Goal: Information Seeking & Learning: Learn about a topic

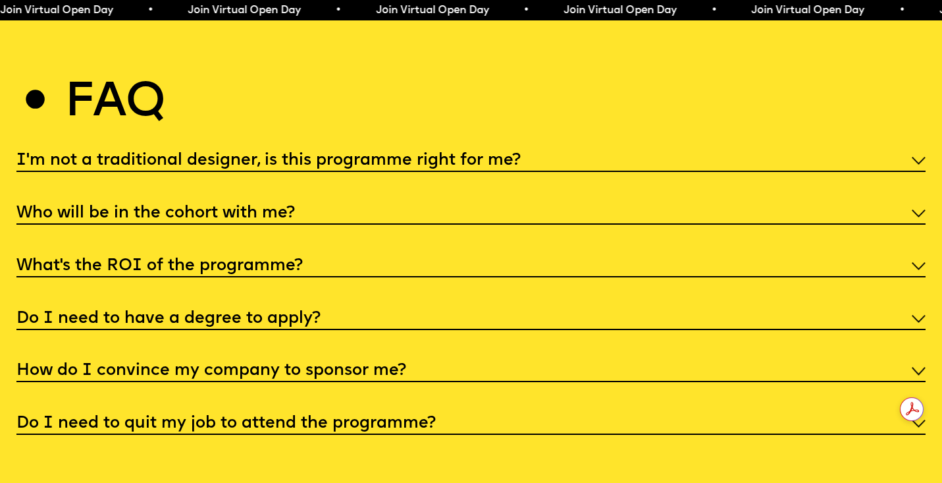
click at [253, 364] on h5 "How do I convince my company to sponsor me?" at bounding box center [211, 370] width 390 height 13
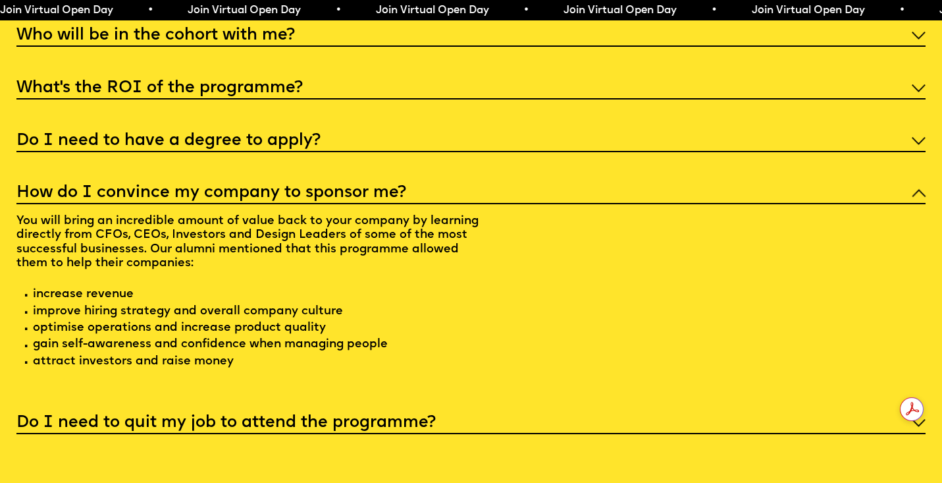
click at [269, 416] on h5 "Do I need to quit my job to attend the programme?" at bounding box center [225, 422] width 419 height 13
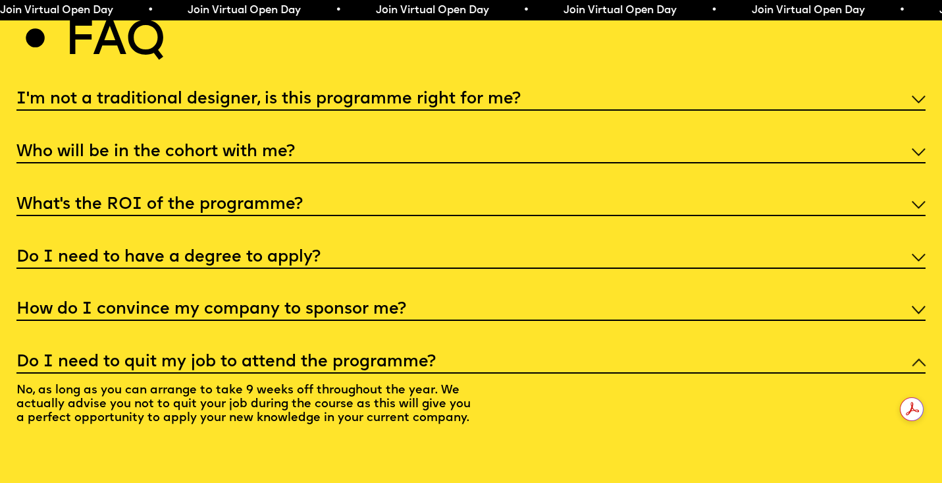
scroll to position [4911, 0]
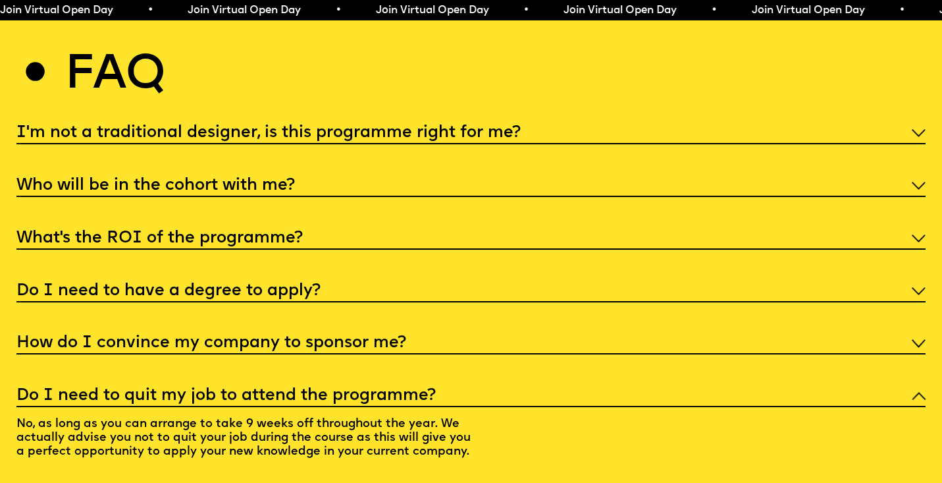
click at [244, 179] on h5 "Who will be in the cohort with me?" at bounding box center [155, 185] width 279 height 13
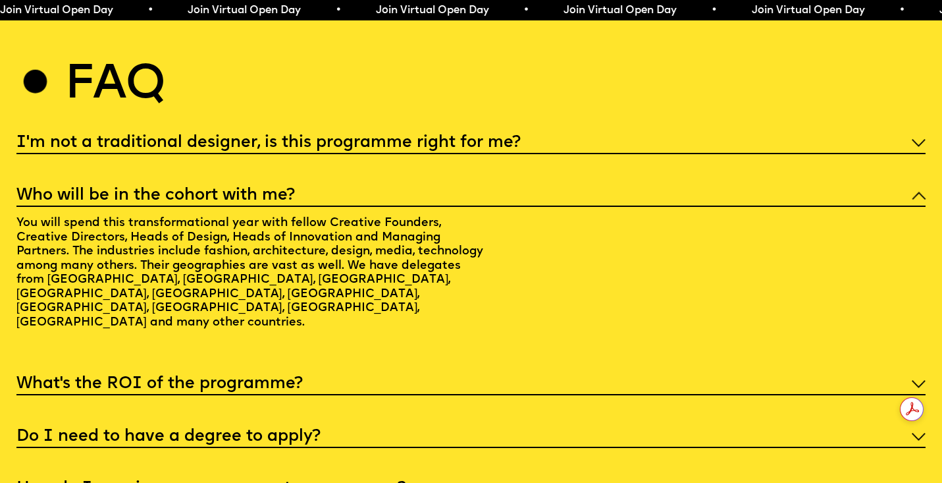
scroll to position [4918, 0]
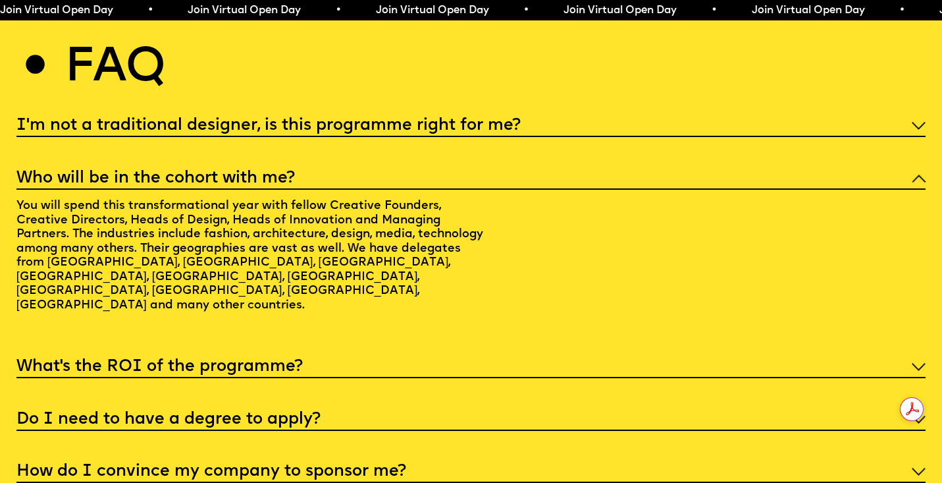
click at [423, 354] on div "What’s the ROI of the programme?" at bounding box center [470, 366] width 909 height 24
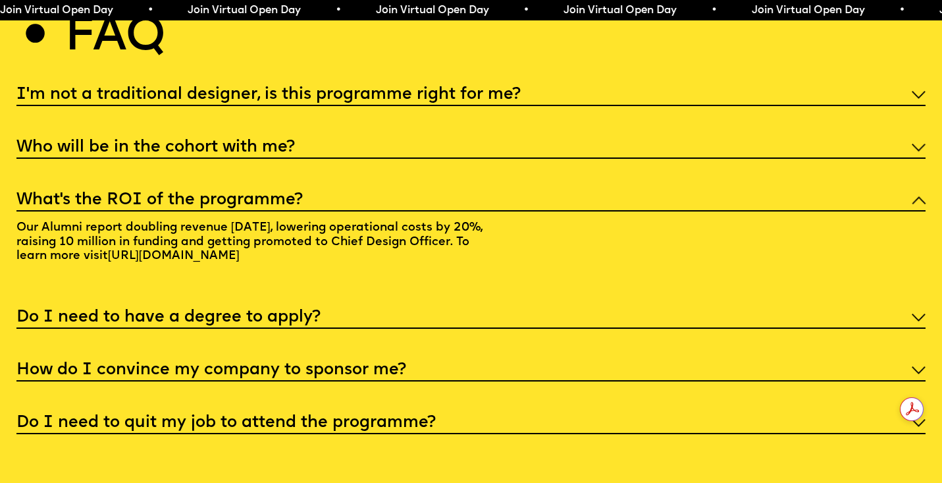
scroll to position [4952, 0]
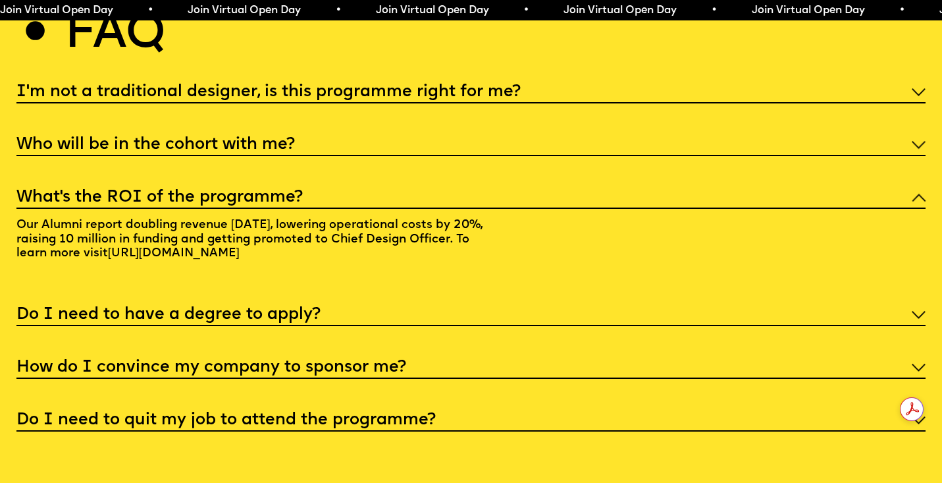
click at [217, 241] on link "https://alumni.futurelondonacademy.co.uk" at bounding box center [173, 253] width 145 height 24
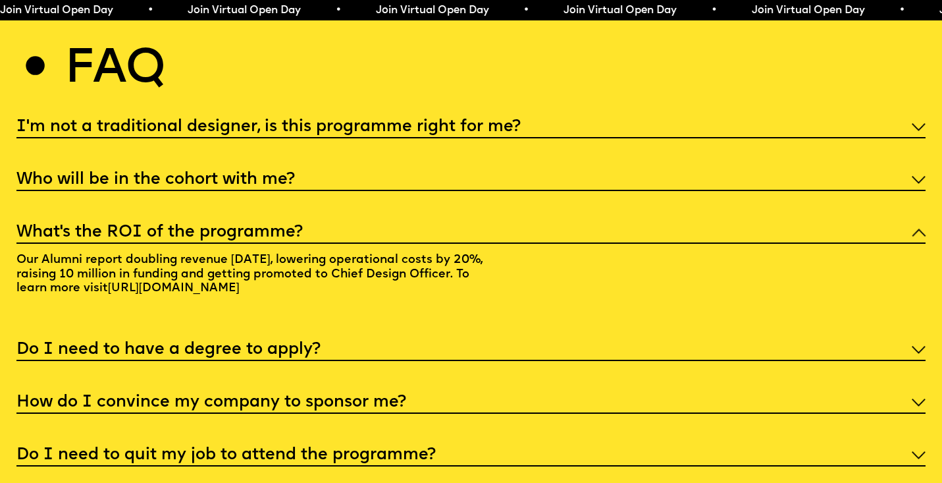
scroll to position [4916, 0]
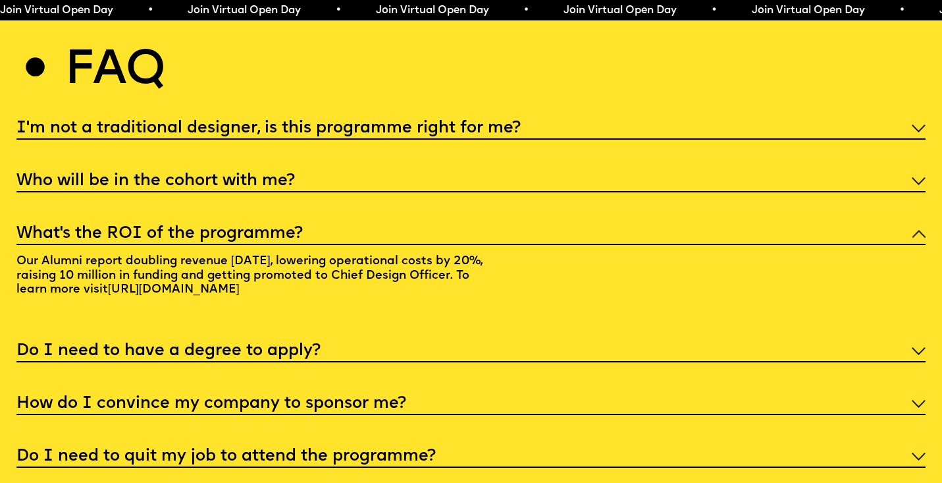
click at [434, 168] on div "Who will be in the cohort with me?" at bounding box center [470, 180] width 909 height 24
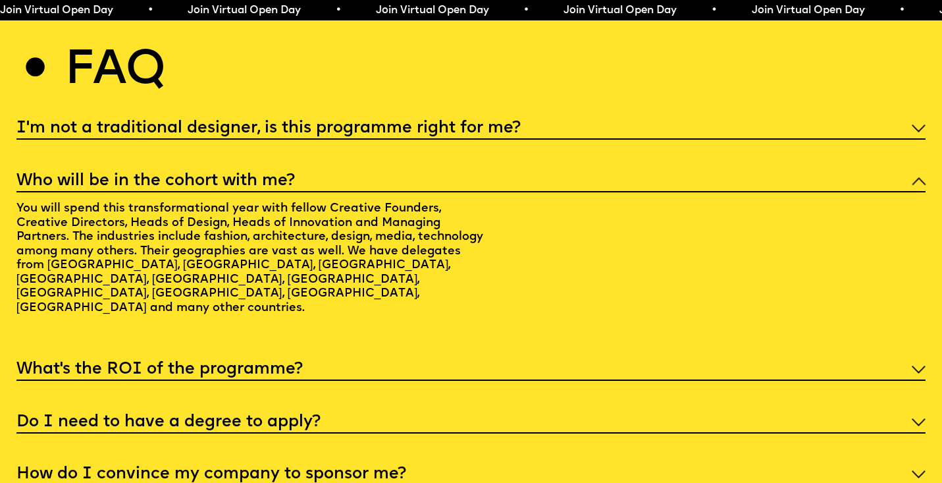
click at [439, 122] on h5 "I'm not a traditional designer, is this programme right for me?" at bounding box center [268, 128] width 504 height 13
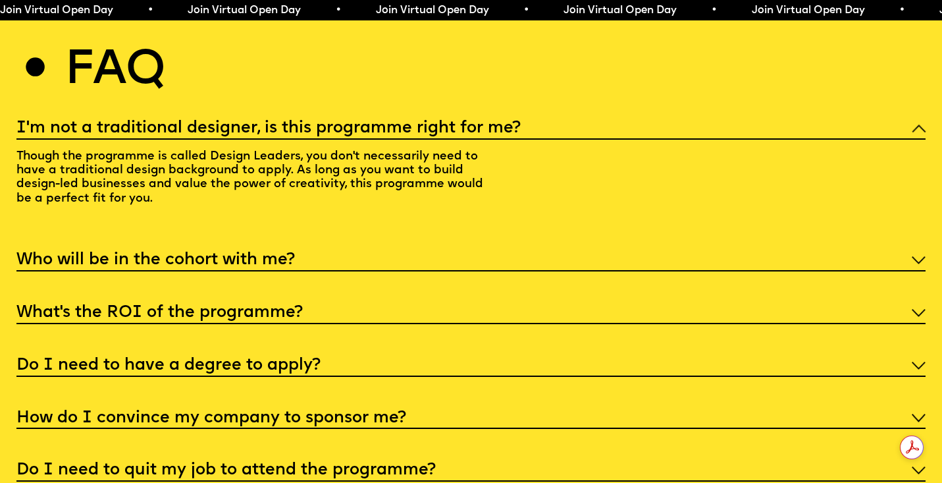
scroll to position [0, 0]
